Goal: Check status: Check status

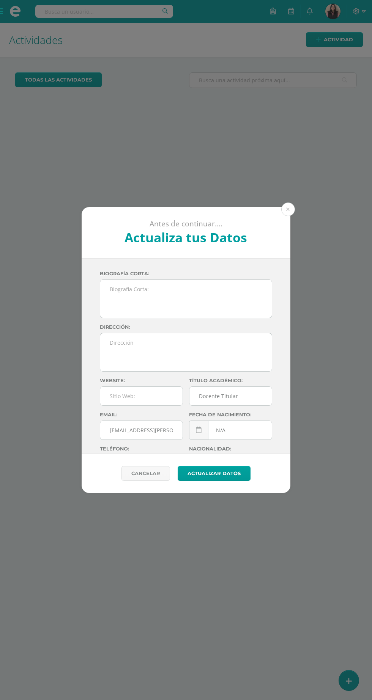
click at [291, 209] on button at bounding box center [288, 210] width 14 height 14
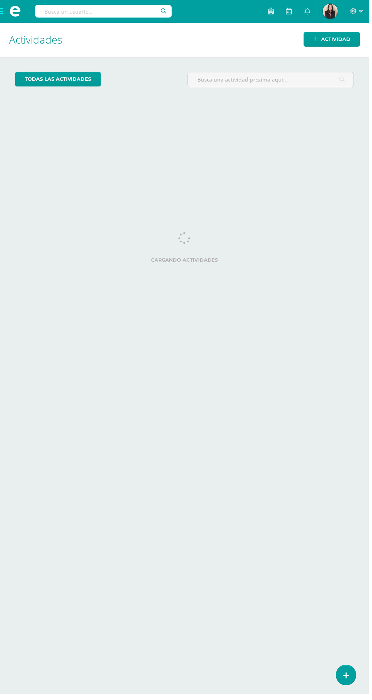
click at [8, 2] on span at bounding box center [15, 11] width 30 height 23
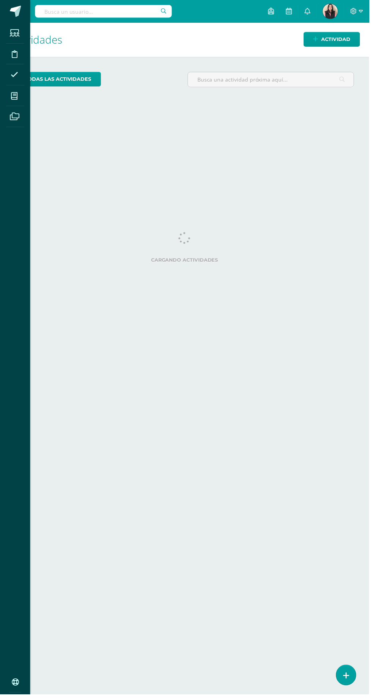
click at [14, 96] on icon at bounding box center [14, 97] width 7 height 8
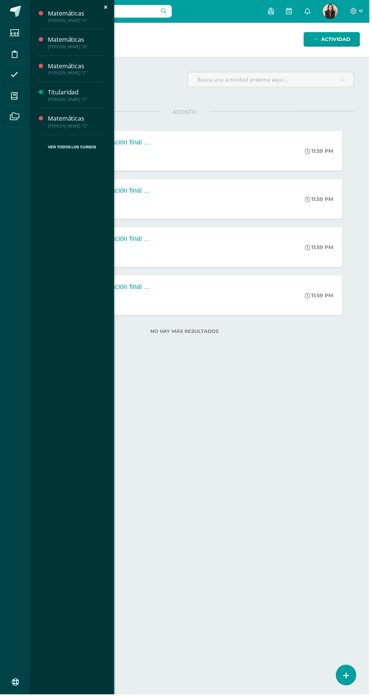
click at [16, 67] on span at bounding box center [14, 75] width 17 height 17
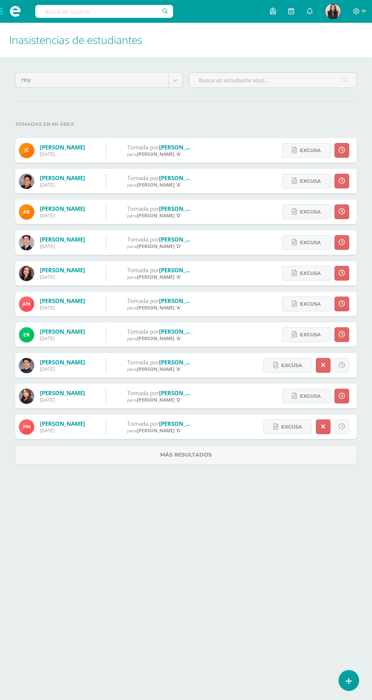
click at [177, 79] on body "Estudiantes Disciplina Asistencia Mis cursos Archivos Soporte Centro de ayuda Ú…" at bounding box center [186, 240] width 372 height 480
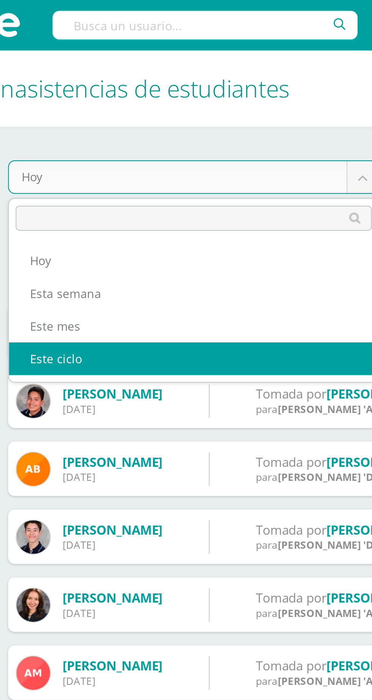
select select "cycle"
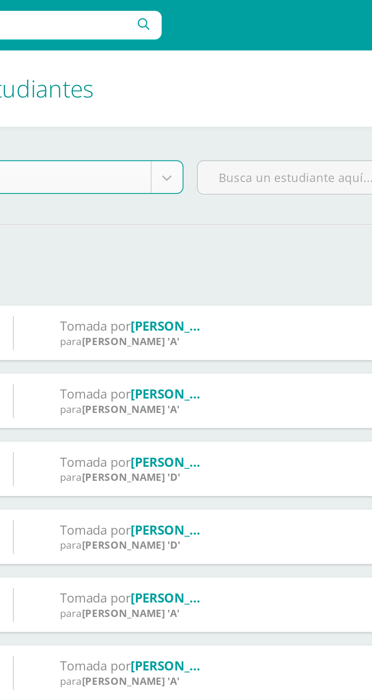
click at [223, 79] on input "text" at bounding box center [272, 80] width 167 height 15
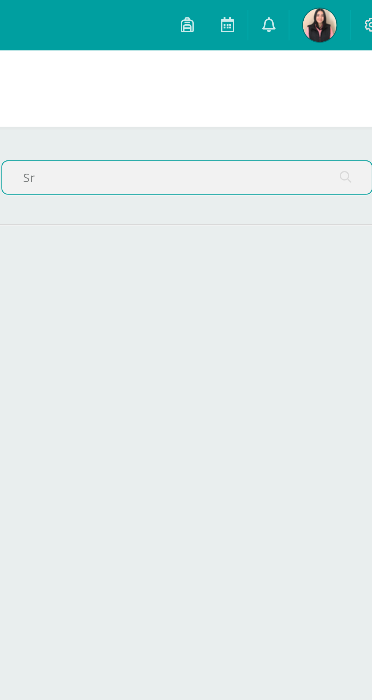
type input "S"
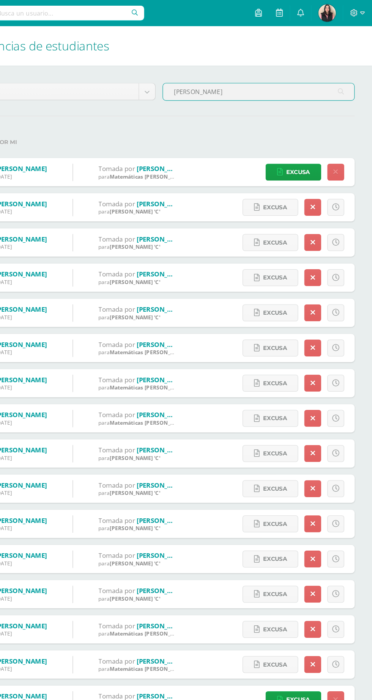
click at [273, 78] on input "[PERSON_NAME]" at bounding box center [272, 80] width 167 height 15
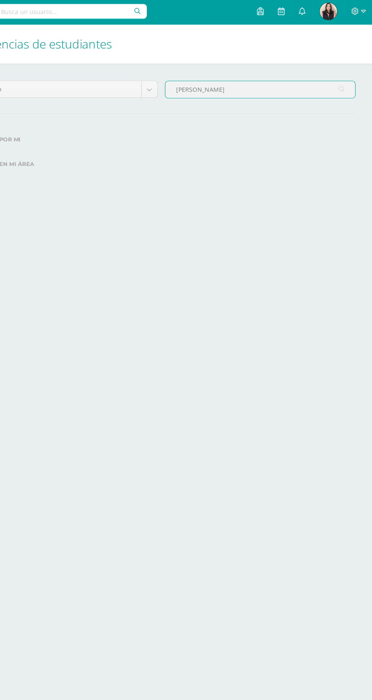
type input "[PERSON_NAME]"
